Goal: Transaction & Acquisition: Purchase product/service

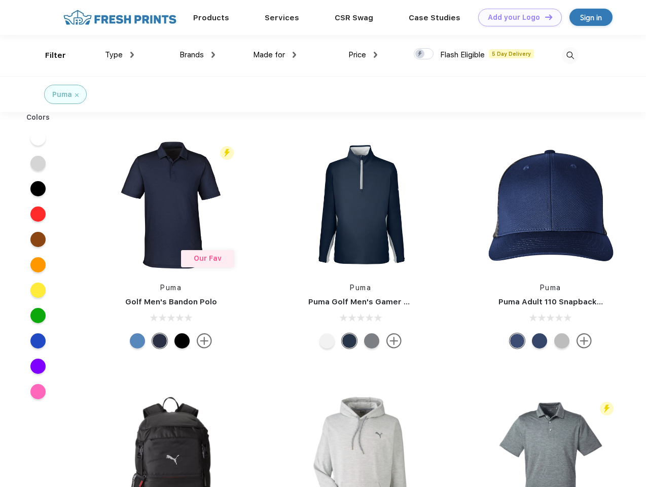
click at [516, 17] on link "Add your Logo Design Tool" at bounding box center [520, 18] width 84 height 18
click at [0, 0] on div "Design Tool" at bounding box center [0, 0] width 0 height 0
click at [544, 17] on link "Add your Logo Design Tool" at bounding box center [520, 18] width 84 height 18
click at [49, 55] on div "Filter" at bounding box center [55, 56] width 21 height 12
click at [120, 55] on span "Type" at bounding box center [114, 54] width 18 height 9
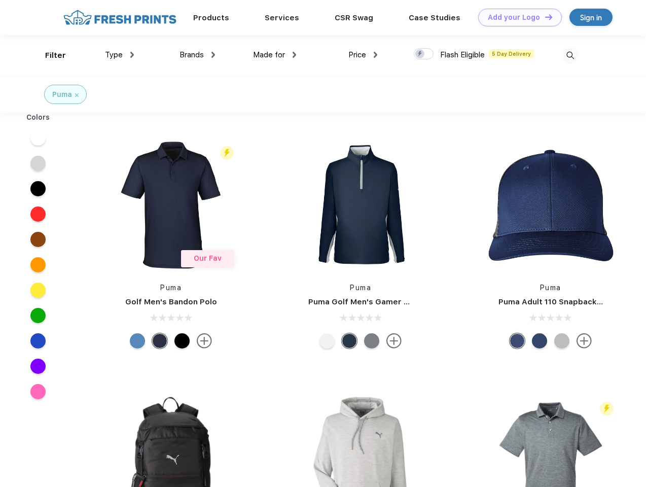
click at [197, 55] on span "Brands" at bounding box center [192, 54] width 24 height 9
click at [275, 55] on span "Made for" at bounding box center [269, 54] width 32 height 9
click at [363, 55] on span "Price" at bounding box center [358, 54] width 18 height 9
click at [424, 54] on div at bounding box center [424, 53] width 20 height 11
click at [421, 54] on input "checkbox" at bounding box center [417, 51] width 7 height 7
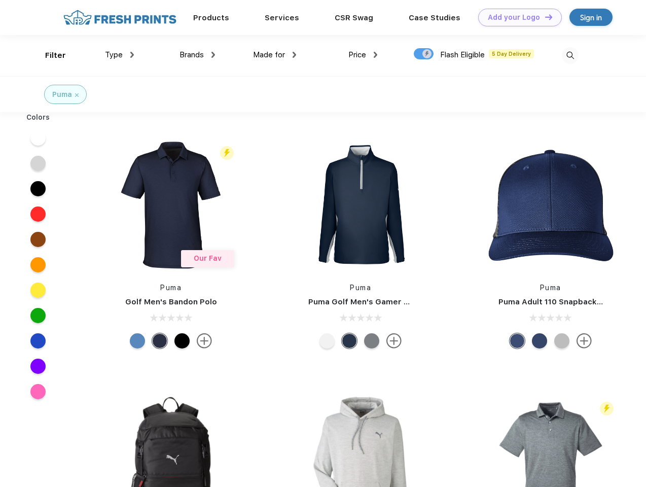
click at [570, 55] on img at bounding box center [570, 55] width 17 height 17
